Goal: Information Seeking & Learning: Learn about a topic

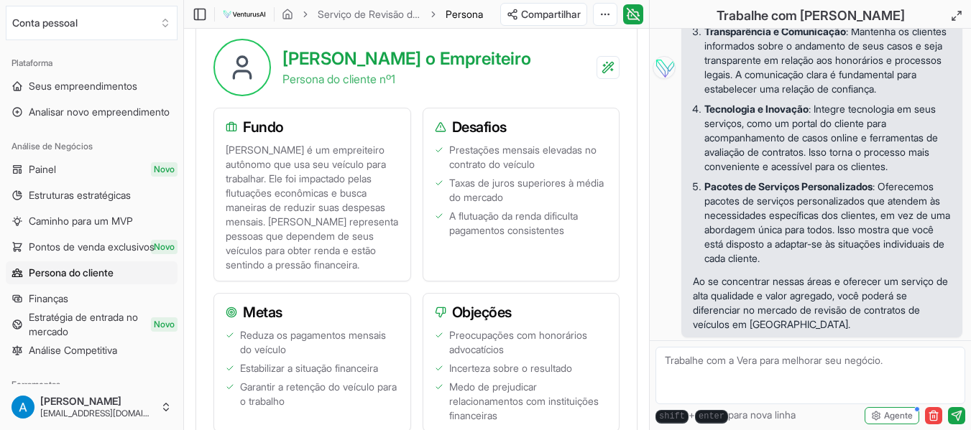
scroll to position [503, 0]
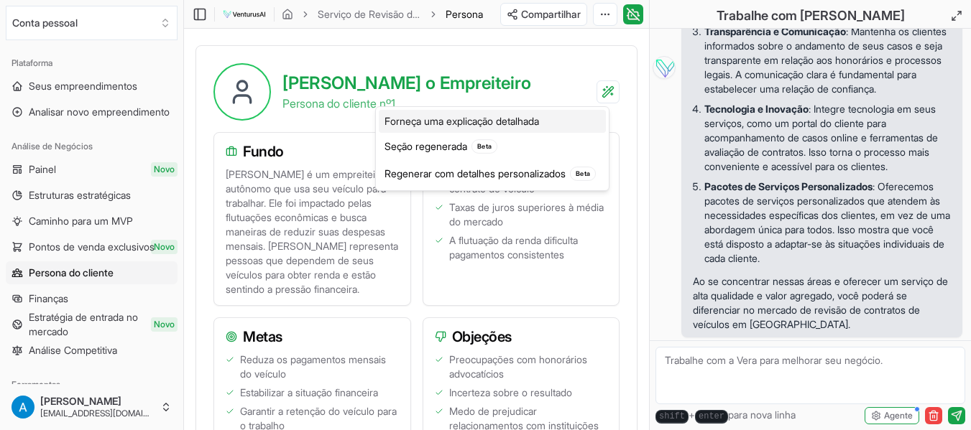
click at [444, 121] on font "Forneça uma explicação detalhada" at bounding box center [461, 121] width 155 height 12
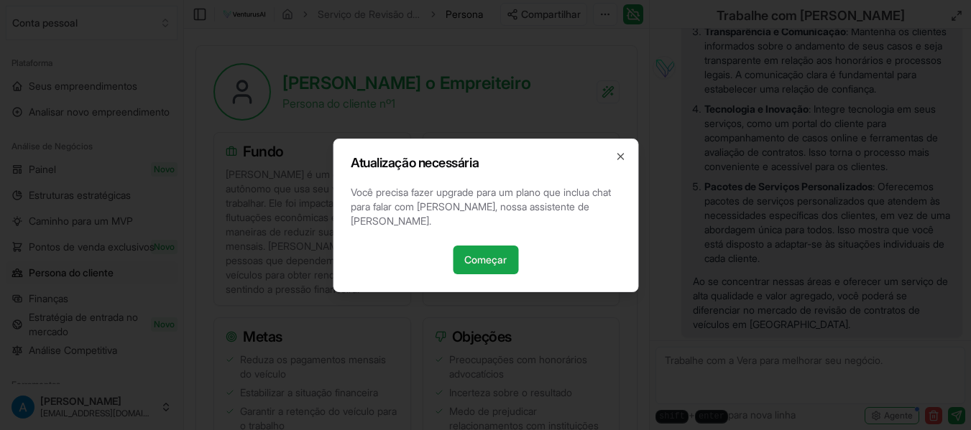
click at [612, 165] on h2 "Atualização necessária" at bounding box center [485, 163] width 269 height 13
click at [620, 160] on icon "button" at bounding box center [620, 157] width 6 height 6
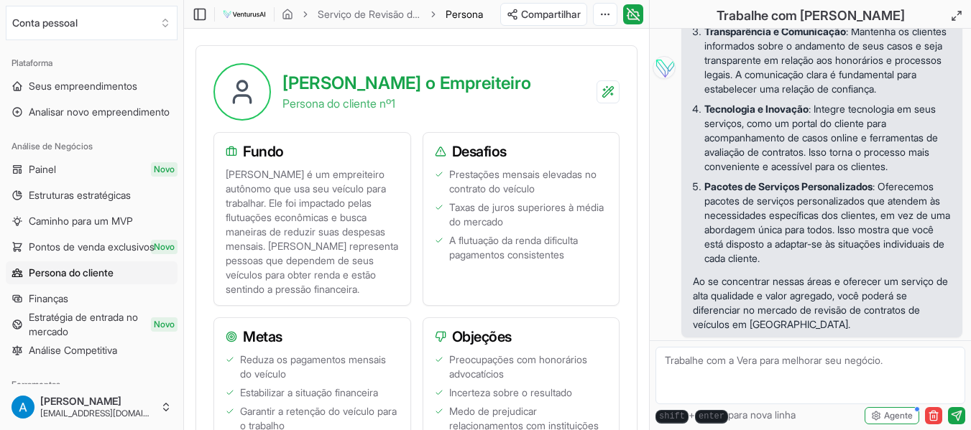
click at [246, 183] on font "[PERSON_NAME] é um empreiteiro autônomo que usa seu veículo para trabalhar. Ele…" at bounding box center [313, 231] width 175 height 127
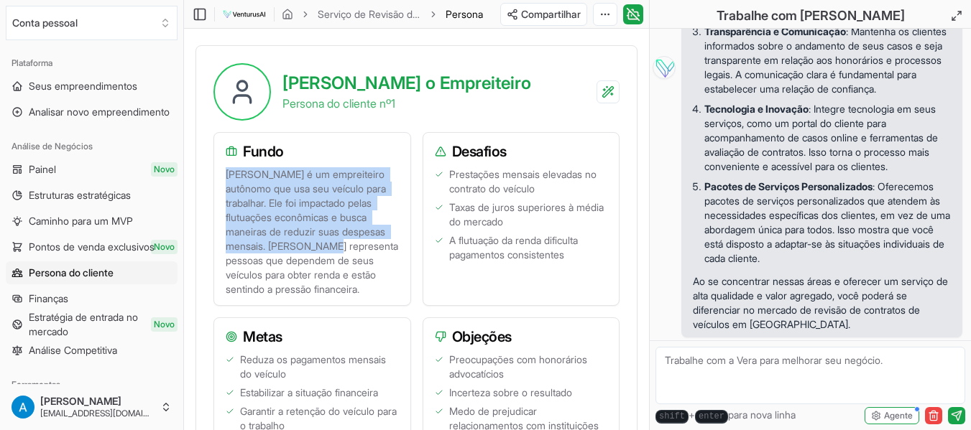
drag, startPoint x: 226, startPoint y: 178, endPoint x: 321, endPoint y: 242, distance: 115.0
click at [321, 242] on font "[PERSON_NAME] é um empreiteiro autônomo que usa seu veículo para trabalhar. Ele…" at bounding box center [313, 231] width 175 height 127
click at [315, 193] on font "[PERSON_NAME] é um empreiteiro autônomo que usa seu veículo para trabalhar. Ele…" at bounding box center [313, 231] width 175 height 127
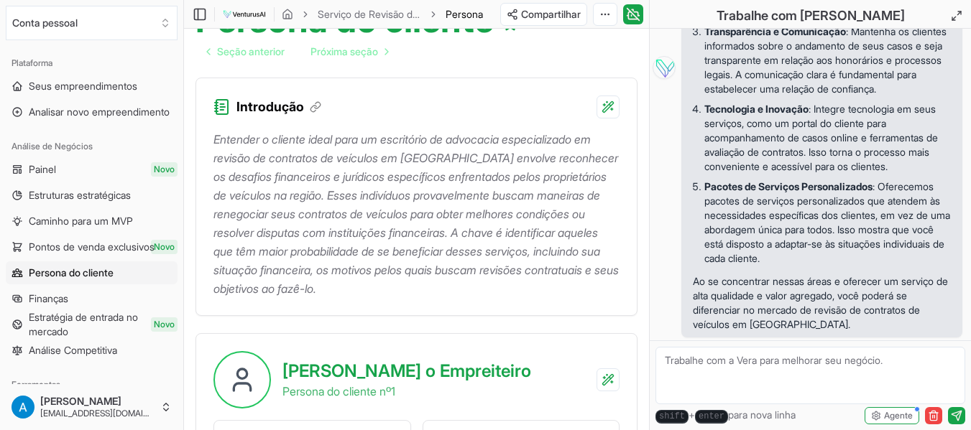
scroll to position [431, 0]
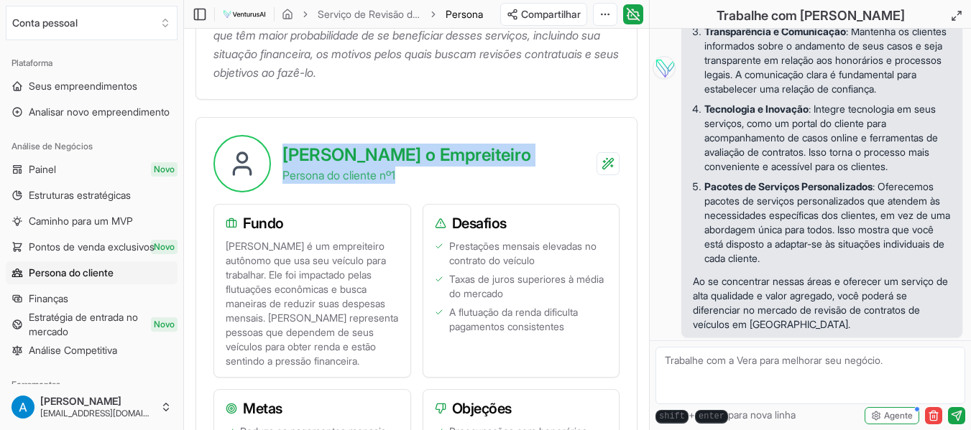
drag, startPoint x: 287, startPoint y: 154, endPoint x: 418, endPoint y: 177, distance: 133.5
click at [418, 177] on div "[PERSON_NAME] o Empreiteiro Persona do cliente nº 1" at bounding box center [406, 164] width 249 height 40
copy div "[PERSON_NAME] o Empreiteiro Persona do cliente nº 1"
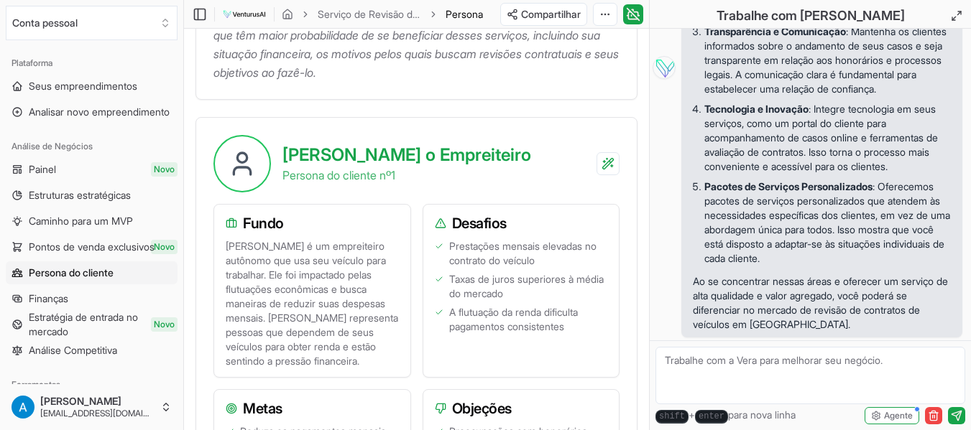
click at [249, 219] on font "Fundo" at bounding box center [263, 223] width 41 height 17
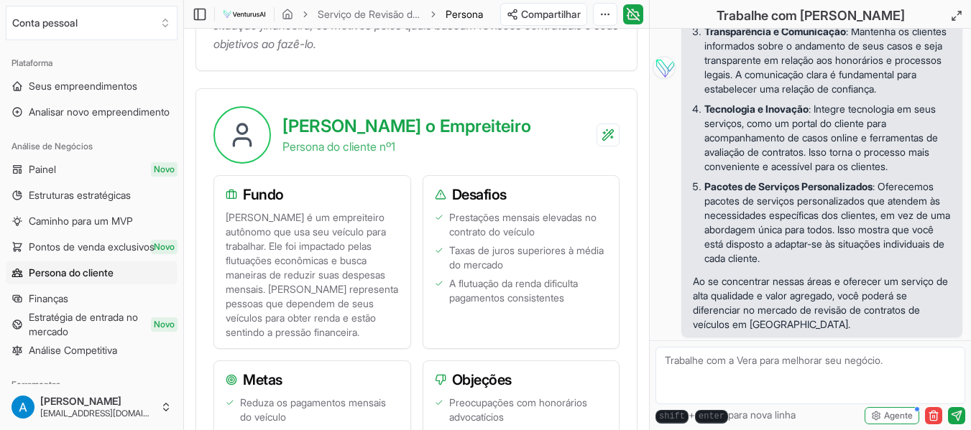
scroll to position [503, 0]
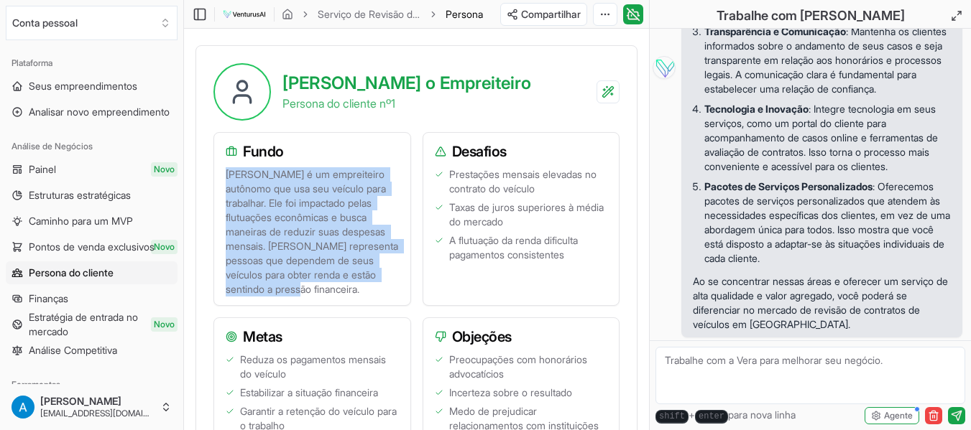
drag, startPoint x: 315, startPoint y: 290, endPoint x: 216, endPoint y: 176, distance: 151.3
click at [216, 176] on div "[PERSON_NAME] é um empreiteiro autônomo que usa seu veículo para trabalhar. Ele…" at bounding box center [312, 236] width 196 height 138
copy font "[PERSON_NAME] é um empreiteiro autônomo que usa seu veículo para trabalhar. Ele…"
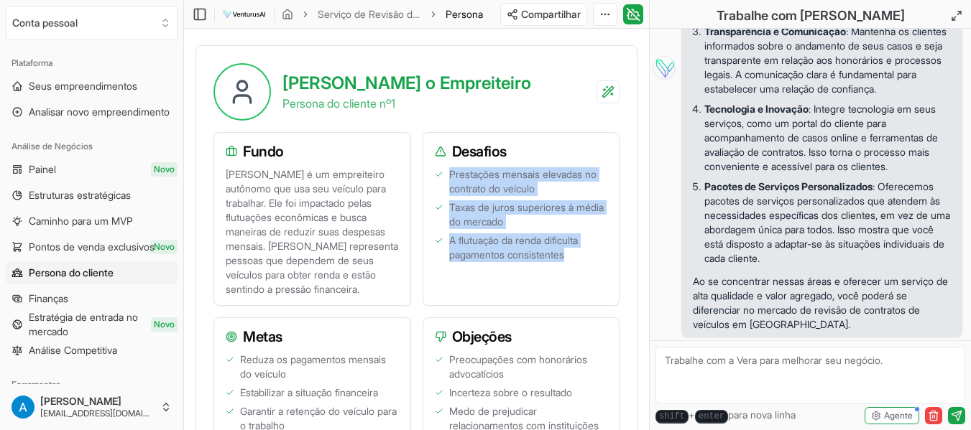
drag, startPoint x: 573, startPoint y: 253, endPoint x: 439, endPoint y: 171, distance: 156.8
click at [439, 171] on ul "Prestações mensais elevadas no contrato do veículo Taxas de juros superiores à …" at bounding box center [521, 231] width 173 height 129
copy ul "Prestações mensais elevadas no contrato do veículo Taxas de juros superiores à …"
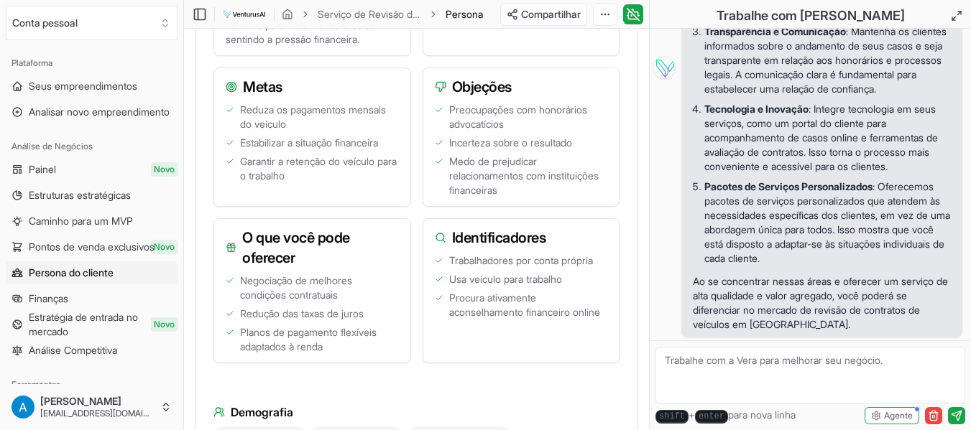
scroll to position [719, 0]
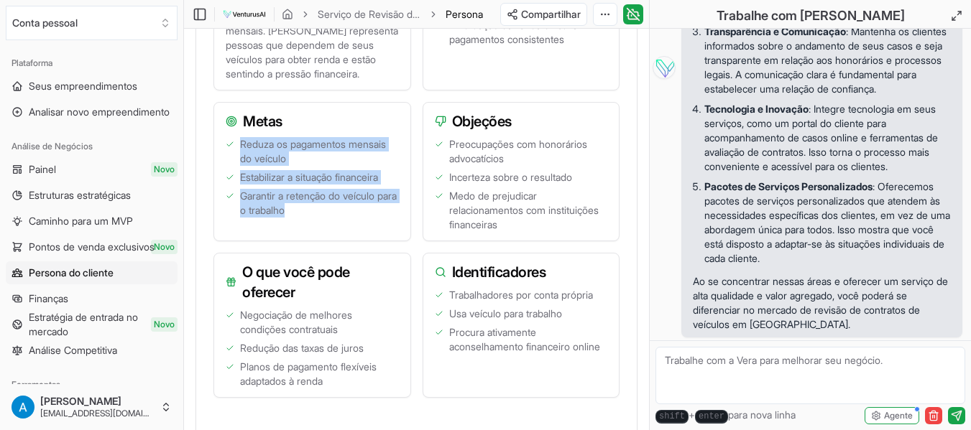
drag, startPoint x: 317, startPoint y: 211, endPoint x: 228, endPoint y: 155, distance: 105.3
click at [228, 155] on ul "Reduza os pagamentos mensais do veículo Estabilizar a situação financeira Garan…" at bounding box center [312, 184] width 173 height 95
copy ul "Reduza os pagamentos mensais do veículo Estabilizar a situação financeira Garan…"
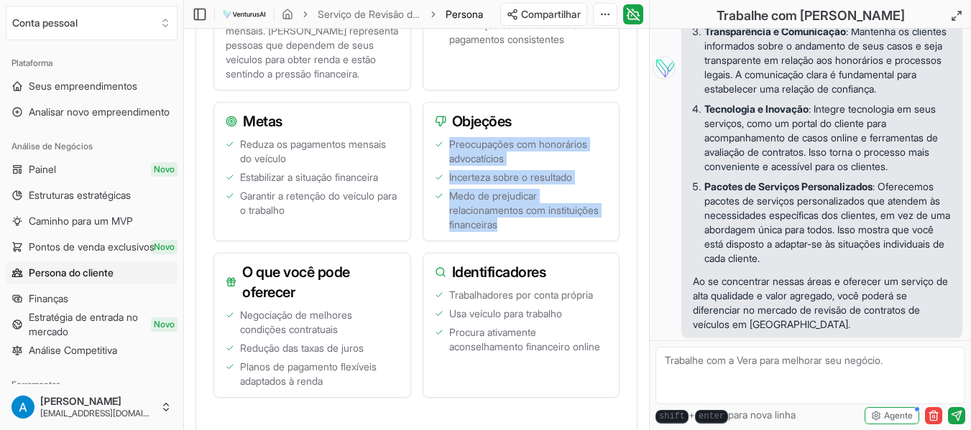
drag, startPoint x: 522, startPoint y: 209, endPoint x: 440, endPoint y: 137, distance: 109.5
click at [440, 137] on ul "Preocupações com honorários advocatícios Incerteza sobre o resultado Medo de pr…" at bounding box center [521, 184] width 173 height 95
copy ul "Preocupações com honorários advocatícios Incerteza sobre o resultado Medo de pr…"
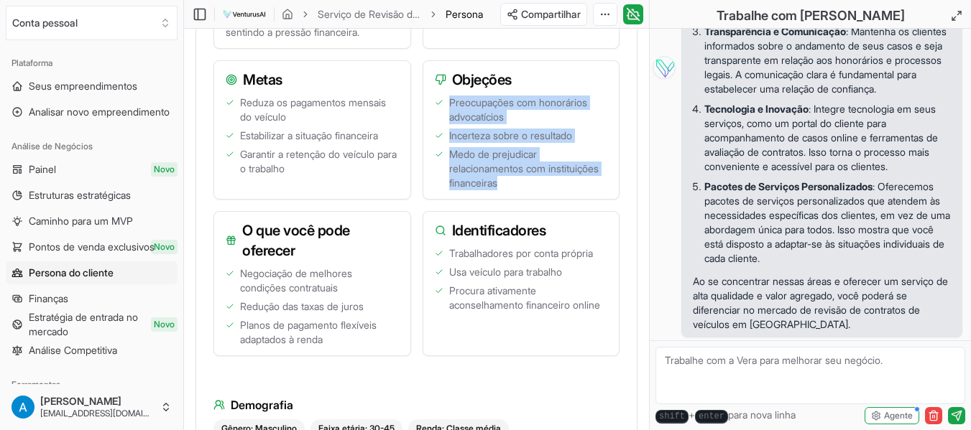
scroll to position [790, 0]
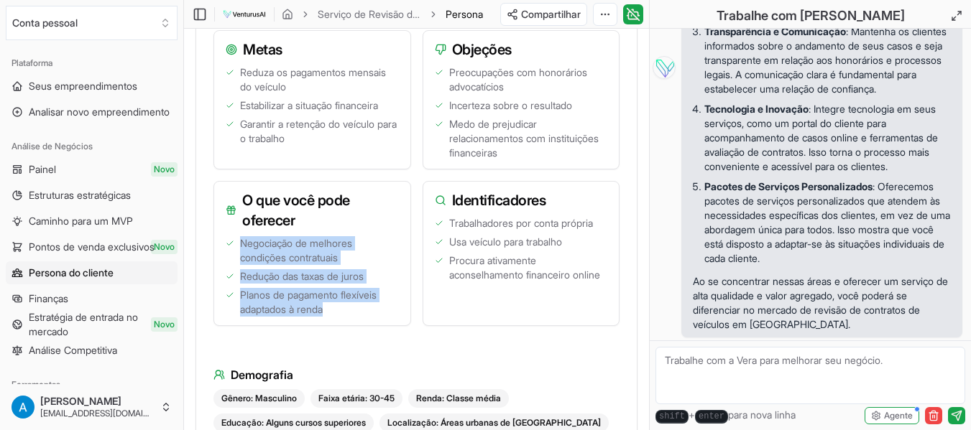
drag, startPoint x: 332, startPoint y: 310, endPoint x: 231, endPoint y: 247, distance: 118.4
click at [231, 247] on ul "Negociação de melhores condições contratuais Redução das taxas de juros Planos …" at bounding box center [312, 276] width 173 height 80
copy ul "Negociação de melhores condições contratuais Redução das taxas de juros Planos …"
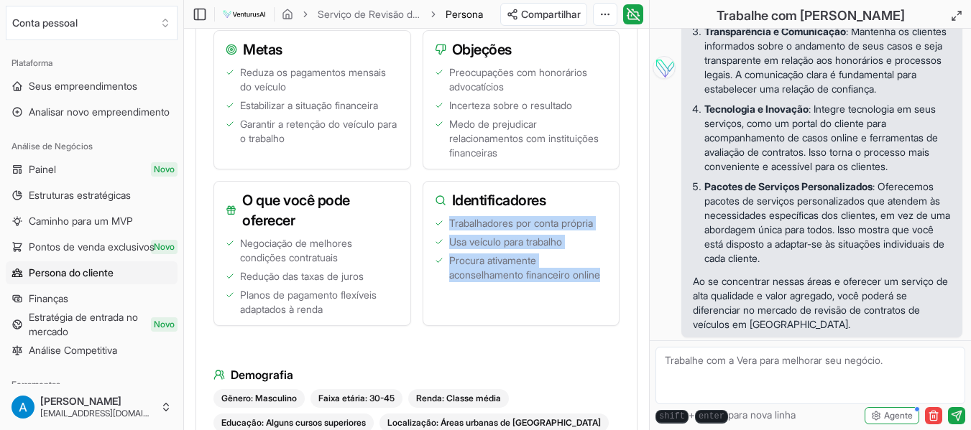
drag, startPoint x: 507, startPoint y: 290, endPoint x: 425, endPoint y: 221, distance: 107.2
click at [425, 221] on div "Trabalhadores por conta própria Usa veículo para trabalho Procura ativamente ac…" at bounding box center [521, 270] width 196 height 109
copy ul "Trabalhadores por conta própria Usa veículo para trabalho Procura ativamente ac…"
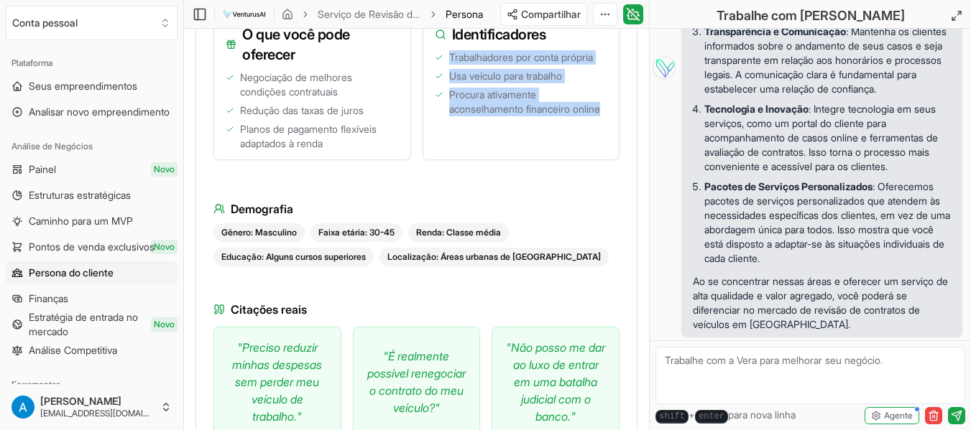
scroll to position [1006, 0]
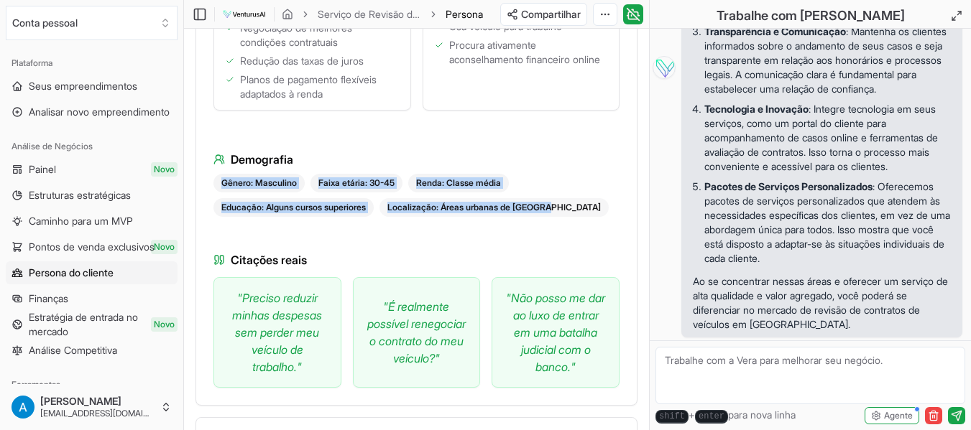
drag, startPoint x: 219, startPoint y: 183, endPoint x: 562, endPoint y: 216, distance: 344.4
click at [562, 216] on div "Gênero: Masculino Faixa etária: 30-45 Renda: Classe média Educação: Alguns curs…" at bounding box center [416, 195] width 406 height 43
copy div "Gênero: Masculino Faixa etária: 30-45 Renda: Classe média Educação: Alguns curs…"
click at [299, 218] on div "Fundo [PERSON_NAME] é um empreiteiro autônomo que usa seu veículo para trabalha…" at bounding box center [416, 3] width 406 height 770
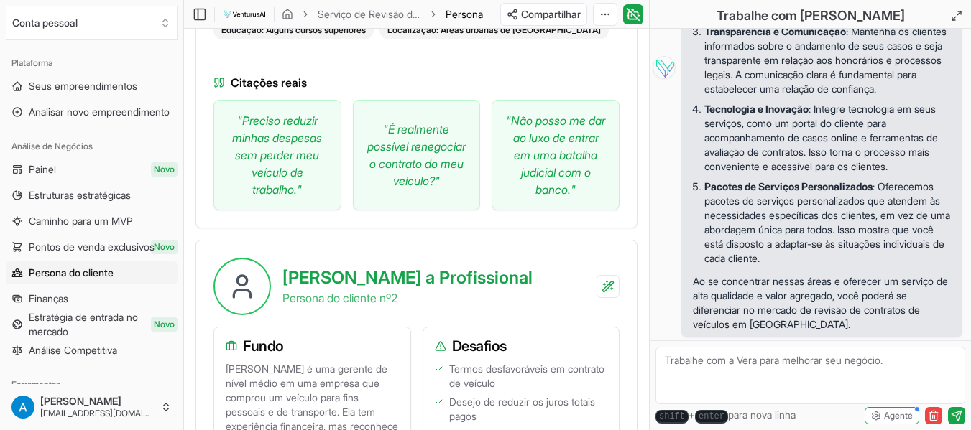
scroll to position [1150, 0]
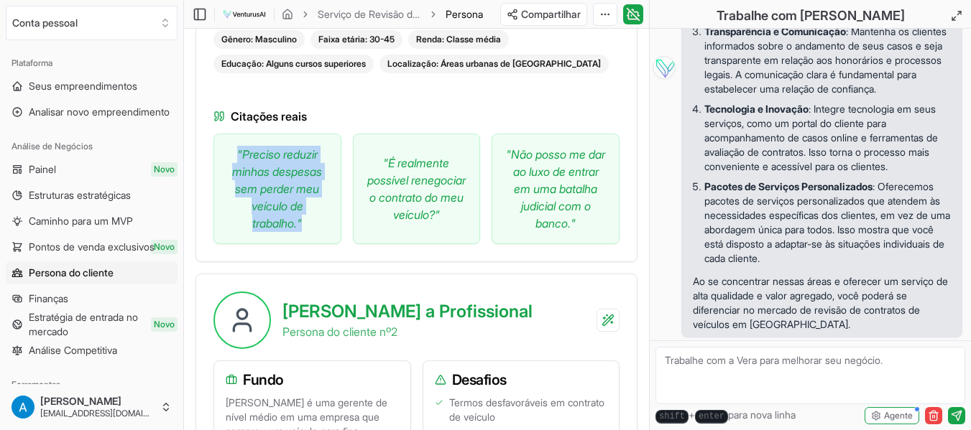
drag, startPoint x: 229, startPoint y: 152, endPoint x: 311, endPoint y: 229, distance: 111.9
click at [311, 229] on p "" Preciso reduzir minhas despesas sem perder meu veículo de trabalho. "" at bounding box center [277, 189] width 103 height 86
copy p "" Preciso reduzir minhas despesas sem perder meu veículo de trabalho. ""
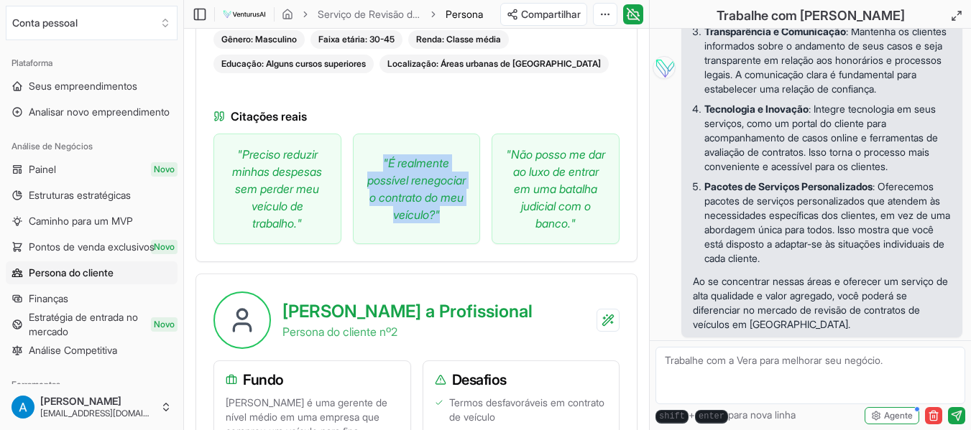
drag, startPoint x: 377, startPoint y: 149, endPoint x: 443, endPoint y: 224, distance: 100.3
click at [443, 223] on p "" É realmente possível renegociar o contrato do meu veículo? "" at bounding box center [416, 189] width 103 height 69
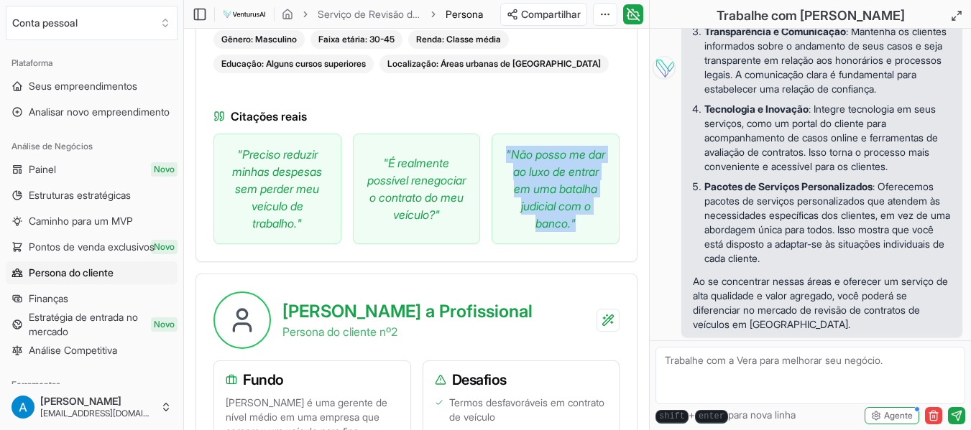
drag, startPoint x: 532, startPoint y: 175, endPoint x: 599, endPoint y: 223, distance: 83.0
click at [599, 223] on p "" Não posso me dar ao luxo de entrar em uma batalha judicial com o banco. "" at bounding box center [555, 189] width 103 height 86
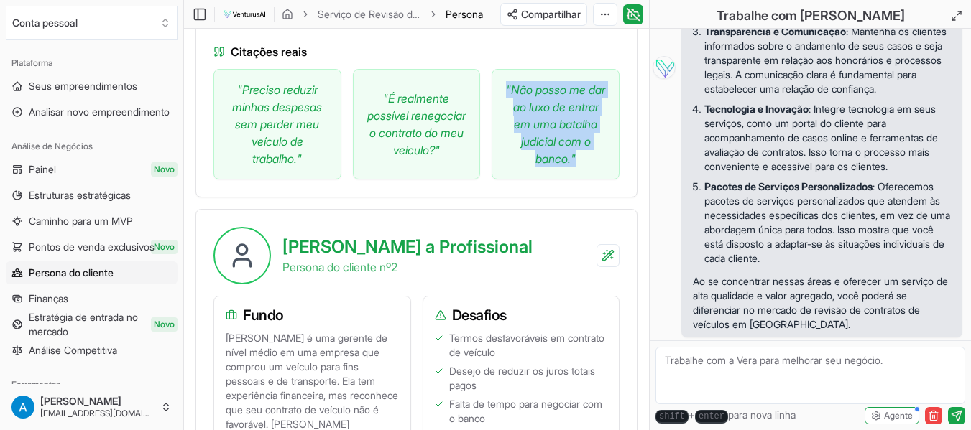
scroll to position [1293, 0]
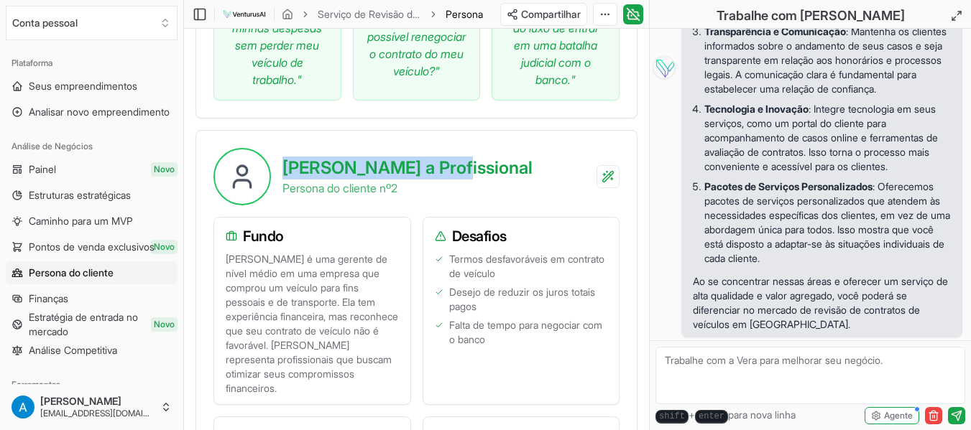
drag, startPoint x: 287, startPoint y: 170, endPoint x: 453, endPoint y: 167, distance: 165.3
click at [453, 167] on div "[PERSON_NAME] a Profissional Persona do cliente nº 2" at bounding box center [416, 168] width 441 height 75
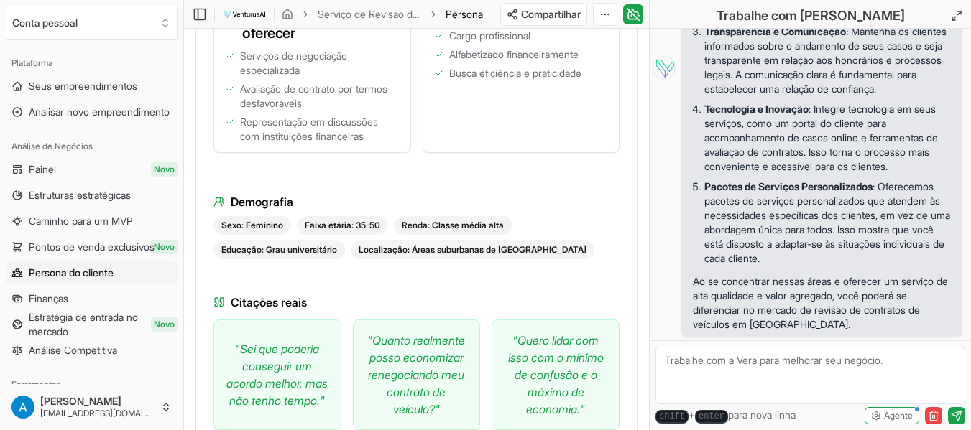
scroll to position [1868, 0]
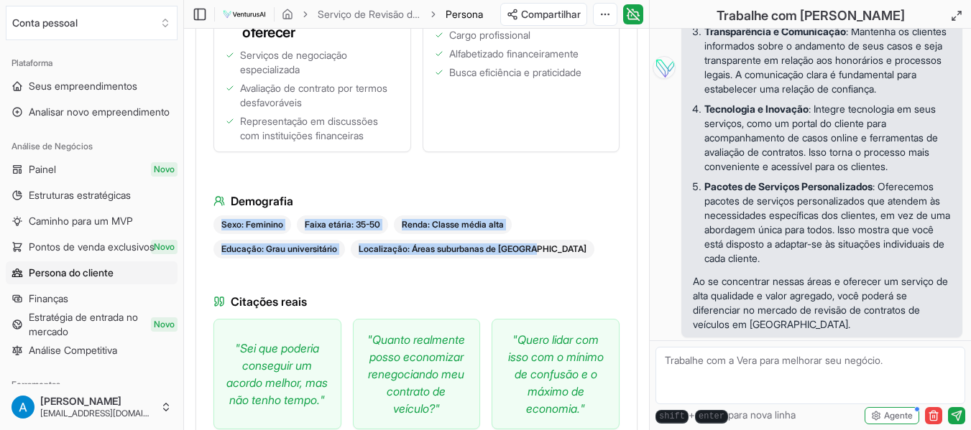
drag, startPoint x: 396, startPoint y: 223, endPoint x: 553, endPoint y: 229, distance: 156.8
click at [553, 229] on div "Sexo: Feminino Faixa etária: 35-50 Renda: Classe média alta Educação: Grau univ…" at bounding box center [416, 237] width 406 height 43
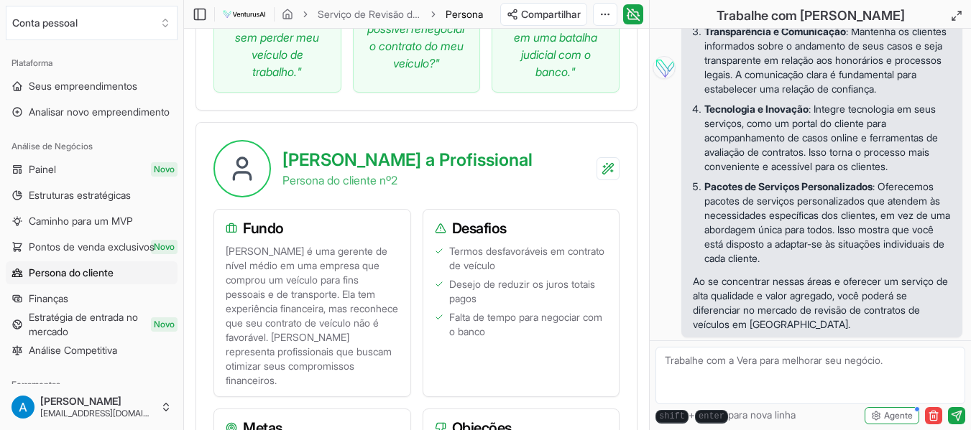
scroll to position [1293, 0]
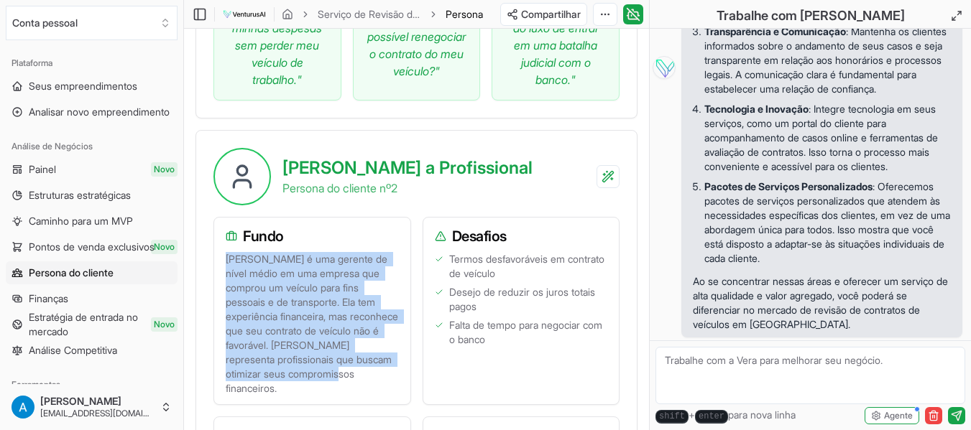
drag, startPoint x: 226, startPoint y: 263, endPoint x: 379, endPoint y: 377, distance: 191.0
click at [379, 377] on p "[PERSON_NAME] é uma gerente de nível médio em uma empresa que comprou um veícul…" at bounding box center [312, 324] width 173 height 144
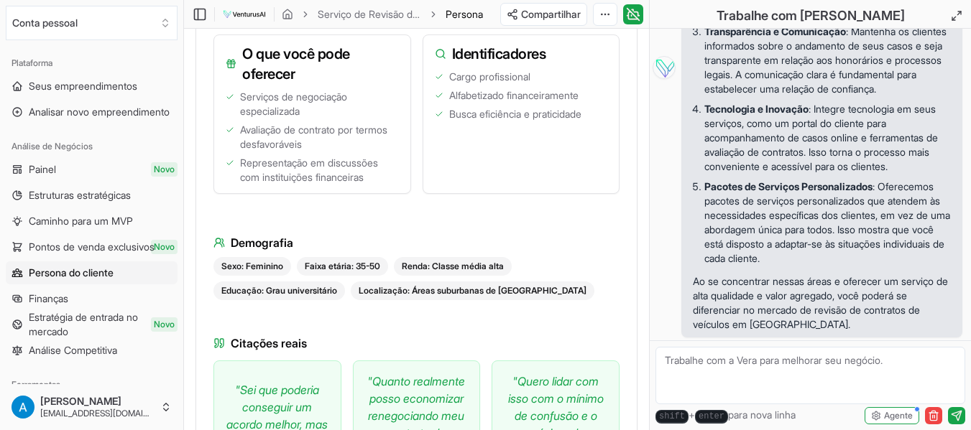
scroll to position [1811, 0]
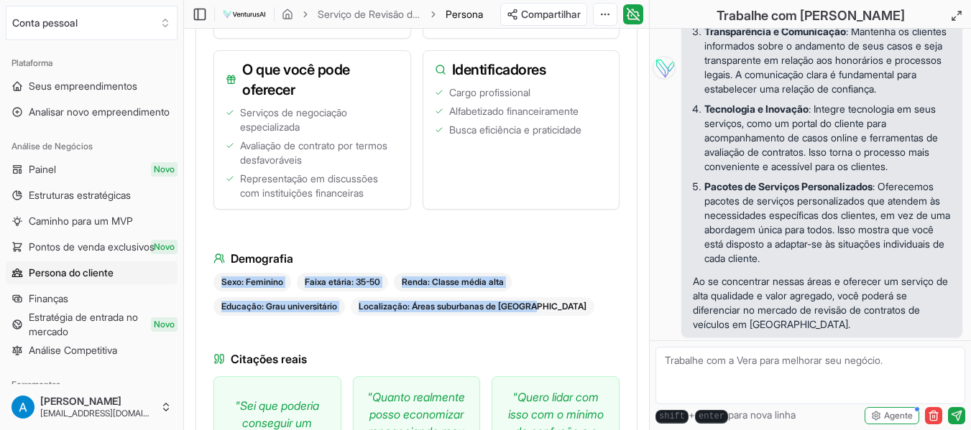
drag, startPoint x: 221, startPoint y: 267, endPoint x: 545, endPoint y: 295, distance: 325.3
click at [545, 295] on div "Sexo: Feminino Faixa etária: 35-50 Renda: Classe média alta Educação: Grau univ…" at bounding box center [416, 294] width 406 height 43
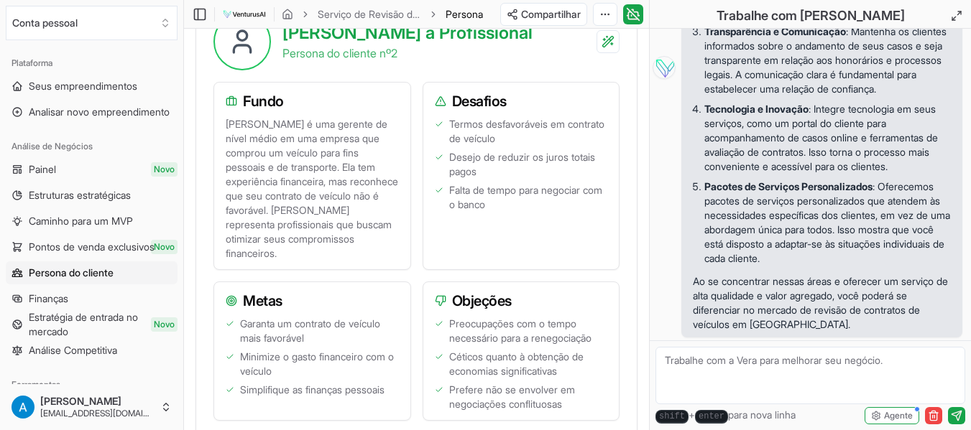
scroll to position [1380, 0]
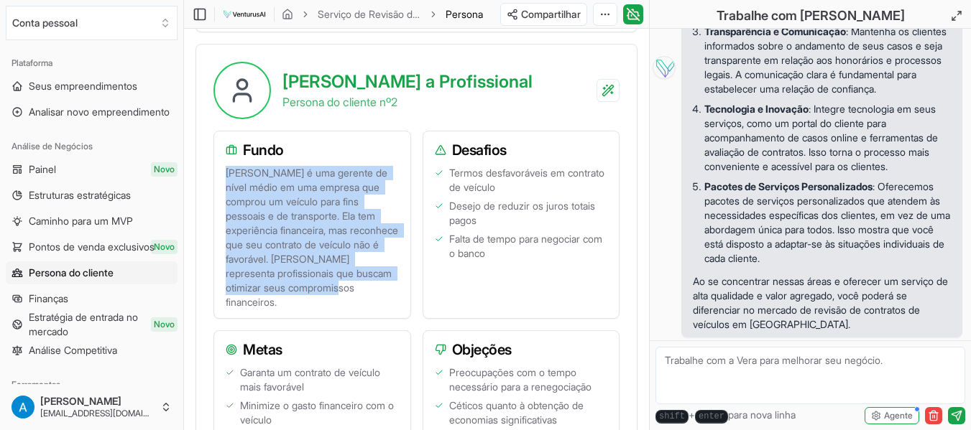
drag, startPoint x: 229, startPoint y: 171, endPoint x: 374, endPoint y: 282, distance: 183.0
click at [374, 282] on p "[PERSON_NAME] é uma gerente de nível médio em uma empresa que comprou um veícul…" at bounding box center [312, 238] width 173 height 144
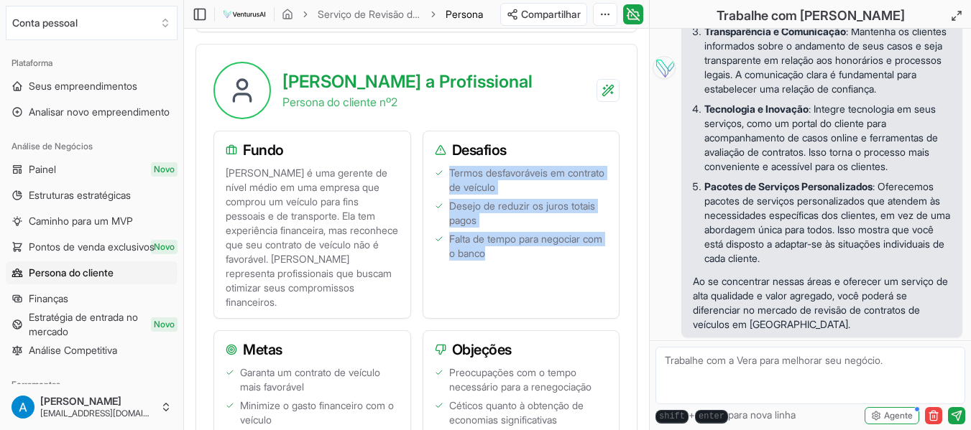
drag, startPoint x: 446, startPoint y: 175, endPoint x: 522, endPoint y: 253, distance: 108.2
click at [522, 253] on ul "Termos desfavoráveis em contrato de veículo Desejo de reduzir os juros totais p…" at bounding box center [521, 238] width 173 height 144
click at [502, 229] on ul "Termos desfavoráveis em contrato de veículo Desejo de reduzir os juros totais p…" at bounding box center [521, 238] width 173 height 144
drag, startPoint x: 450, startPoint y: 175, endPoint x: 515, endPoint y: 260, distance: 107.2
click at [515, 260] on ul "Termos desfavoráveis em contrato de veículo Desejo de reduzir os juros totais p…" at bounding box center [521, 238] width 173 height 144
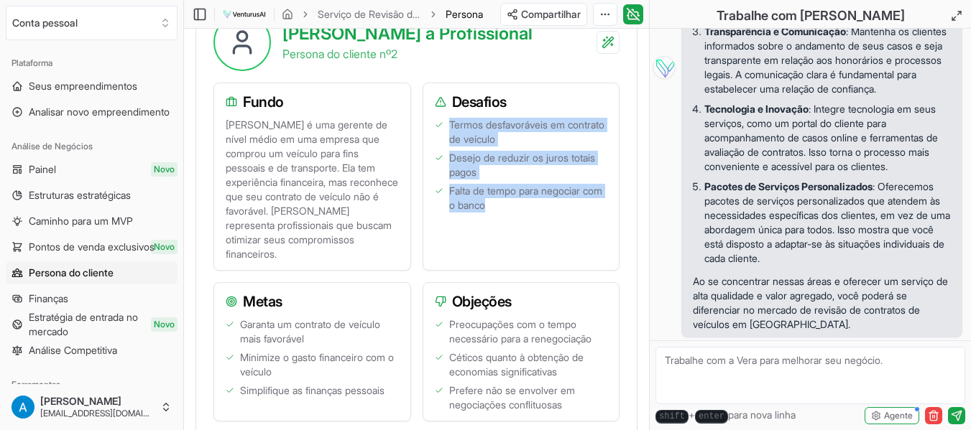
scroll to position [1595, 0]
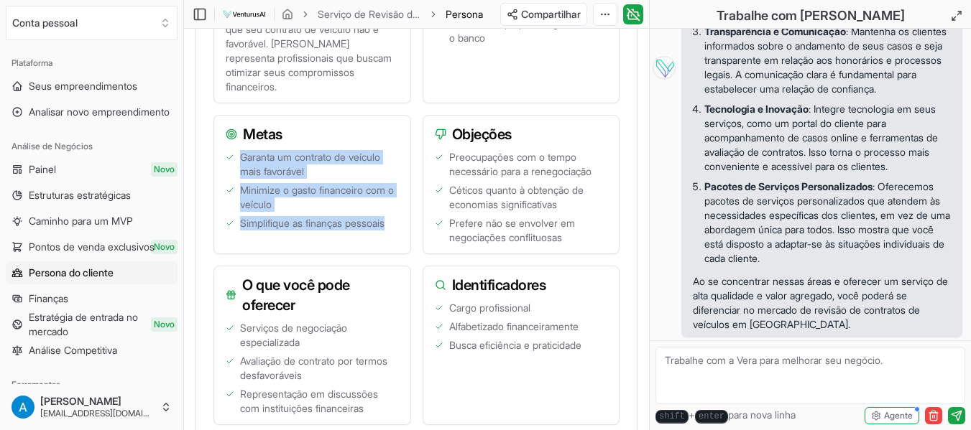
drag, startPoint x: 275, startPoint y: 167, endPoint x: 239, endPoint y: 148, distance: 41.5
click at [239, 150] on ul "Garanta um contrato de veículo mais favorável Minimize o gasto financeiro com o…" at bounding box center [312, 197] width 173 height 95
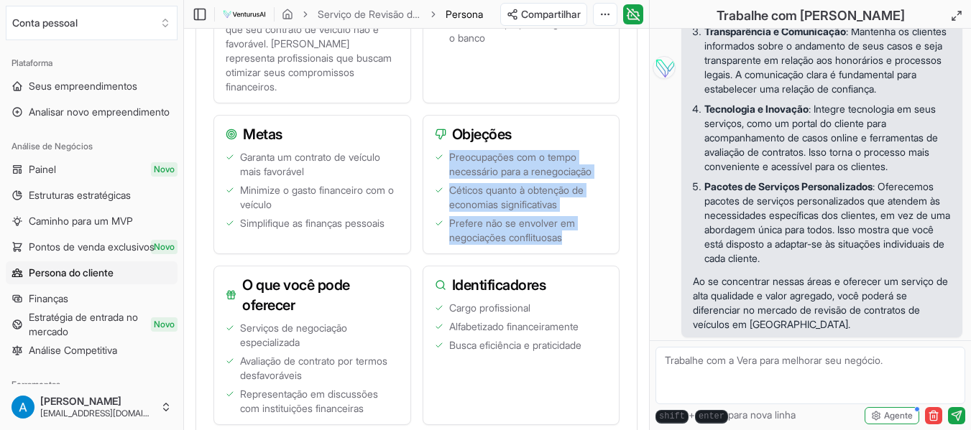
drag, startPoint x: 572, startPoint y: 227, endPoint x: 451, endPoint y: 144, distance: 146.3
click at [451, 150] on ul "Preocupações com o tempo necessário para a renegociação Céticos quanto à obtenç…" at bounding box center [521, 197] width 173 height 95
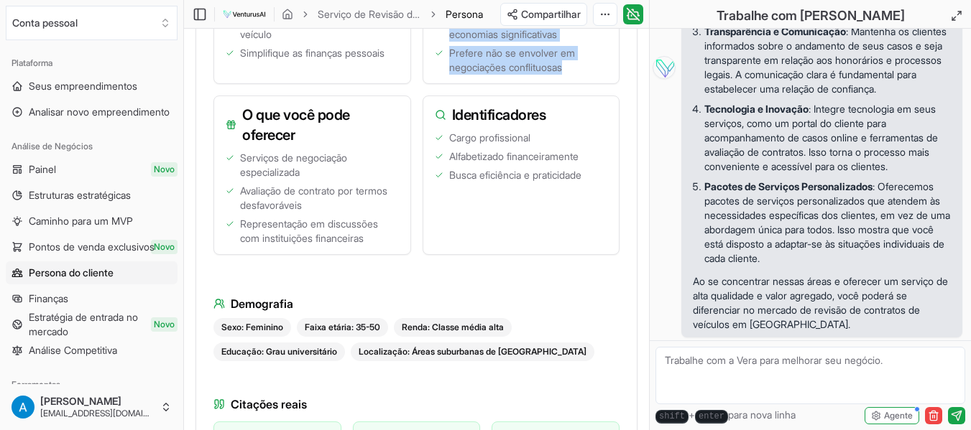
scroll to position [1811, 0]
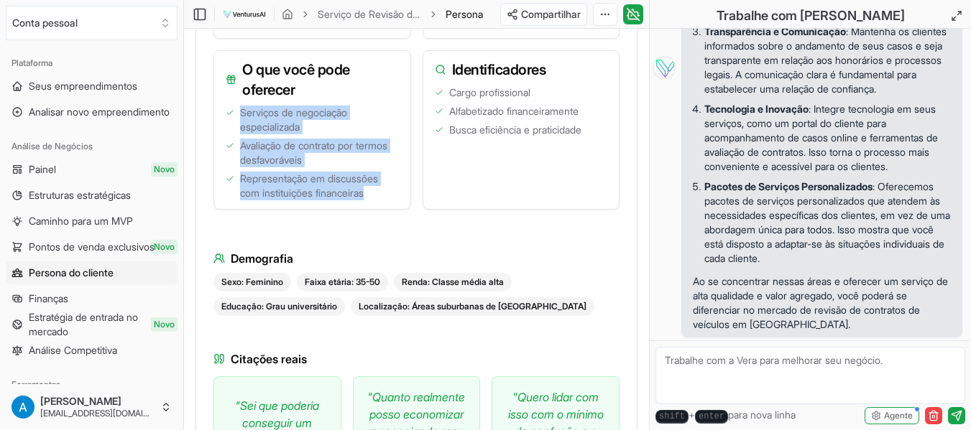
drag, startPoint x: 332, startPoint y: 151, endPoint x: 236, endPoint y: 99, distance: 108.7
click at [236, 106] on ul "Serviços de negociação especializada Avaliação de contrato por termos desfavorá…" at bounding box center [312, 153] width 173 height 95
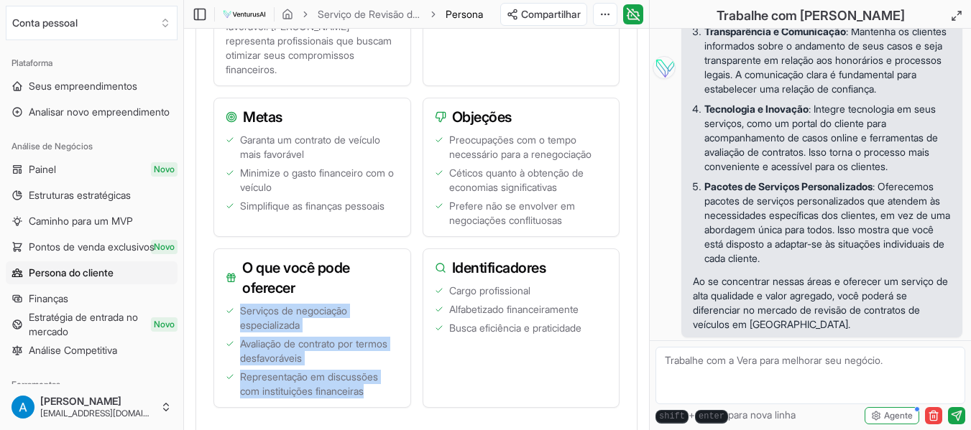
scroll to position [1595, 0]
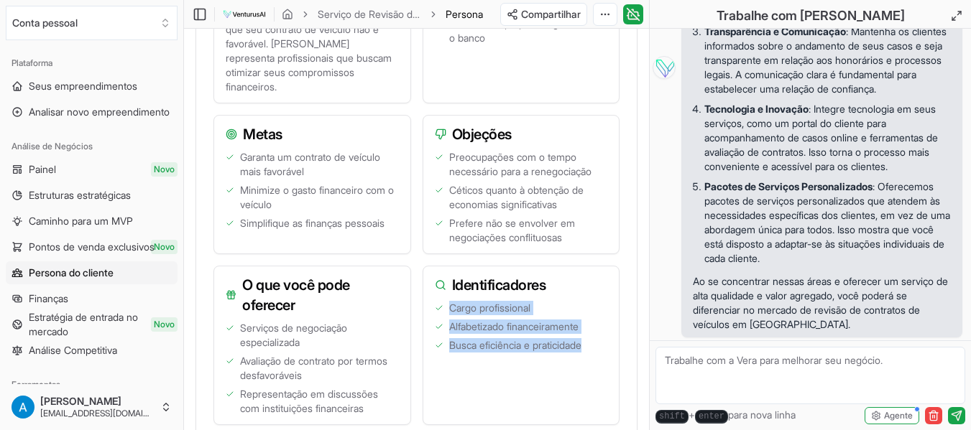
drag, startPoint x: 553, startPoint y: 326, endPoint x: 432, endPoint y: 289, distance: 127.1
click at [432, 301] on div "Cargo profissional Alfabetizado financeiramente Busca eficiência e praticidade" at bounding box center [521, 363] width 196 height 124
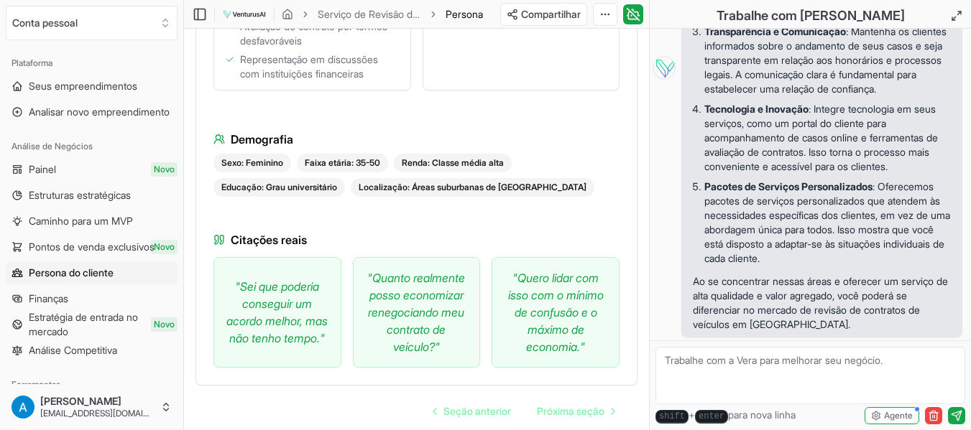
scroll to position [1955, 0]
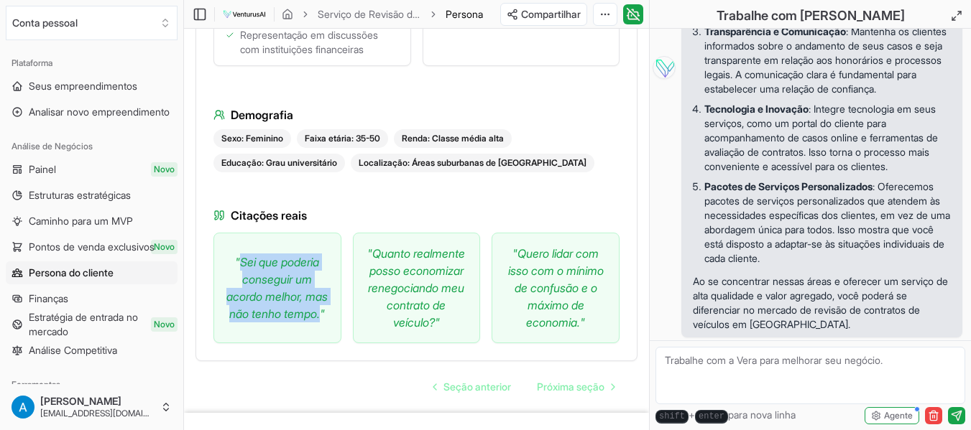
drag, startPoint x: 239, startPoint y: 251, endPoint x: 290, endPoint y: 319, distance: 85.2
click at [290, 319] on font "Sei que poderia conseguir um acordo melhor, mas não tenho tempo." at bounding box center [276, 288] width 101 height 66
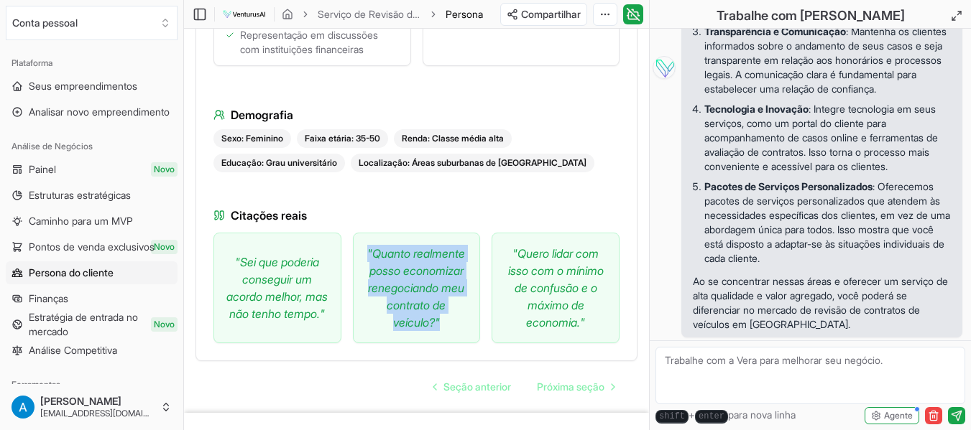
drag, startPoint x: 393, startPoint y: 239, endPoint x: 458, endPoint y: 323, distance: 106.1
click at [458, 323] on p "" Quanto realmente posso economizar renegociando meu contrato de veículo? "" at bounding box center [416, 288] width 103 height 86
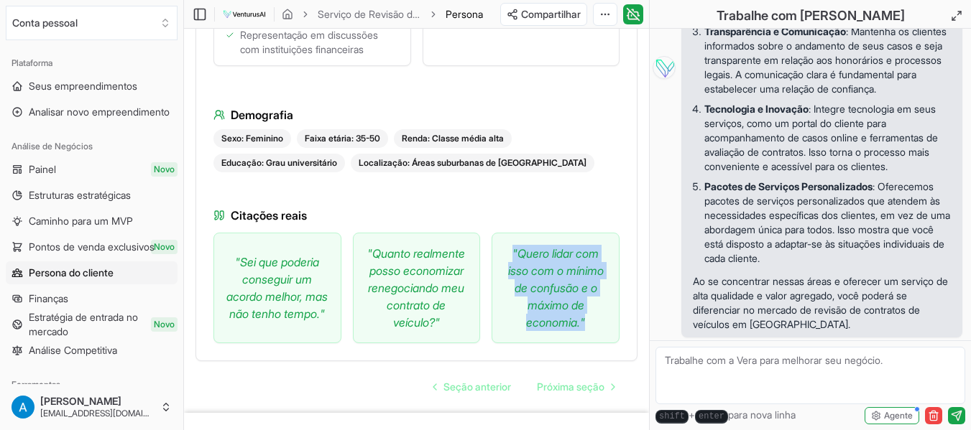
drag, startPoint x: 509, startPoint y: 247, endPoint x: 590, endPoint y: 319, distance: 108.4
click at [590, 319] on p "" Quero lidar com isso com o mínimo de confusão e o máximo de economia. "" at bounding box center [555, 288] width 103 height 86
